Goal: Task Accomplishment & Management: Use online tool/utility

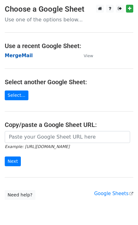
click at [22, 57] on strong "MergeMail" at bounding box center [19, 56] width 28 height 6
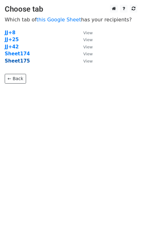
click at [21, 63] on strong "Sheet175" at bounding box center [17, 61] width 25 height 6
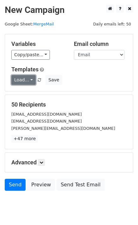
click at [24, 83] on link "Load..." at bounding box center [23, 80] width 24 height 10
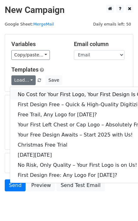
click at [39, 95] on link "No Cost for Your First Logo, Your First Design Is On Us!" at bounding box center [85, 94] width 151 height 10
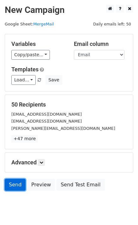
click at [19, 188] on link "Send" at bounding box center [15, 185] width 21 height 12
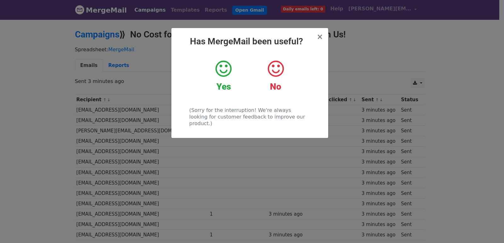
drag, startPoint x: 221, startPoint y: 162, endPoint x: 213, endPoint y: 160, distance: 8.1
click at [221, 162] on div "× Has MergeMail been useful? Yes No (Sorry for the interruption! We're always l…" at bounding box center [252, 131] width 504 height 224
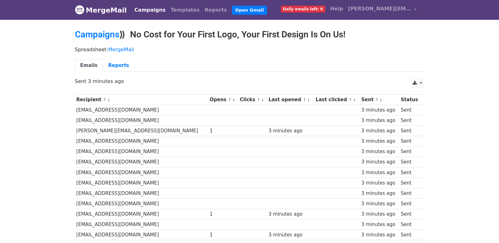
scroll to position [438, 0]
